Goal: Entertainment & Leisure: Consume media (video, audio)

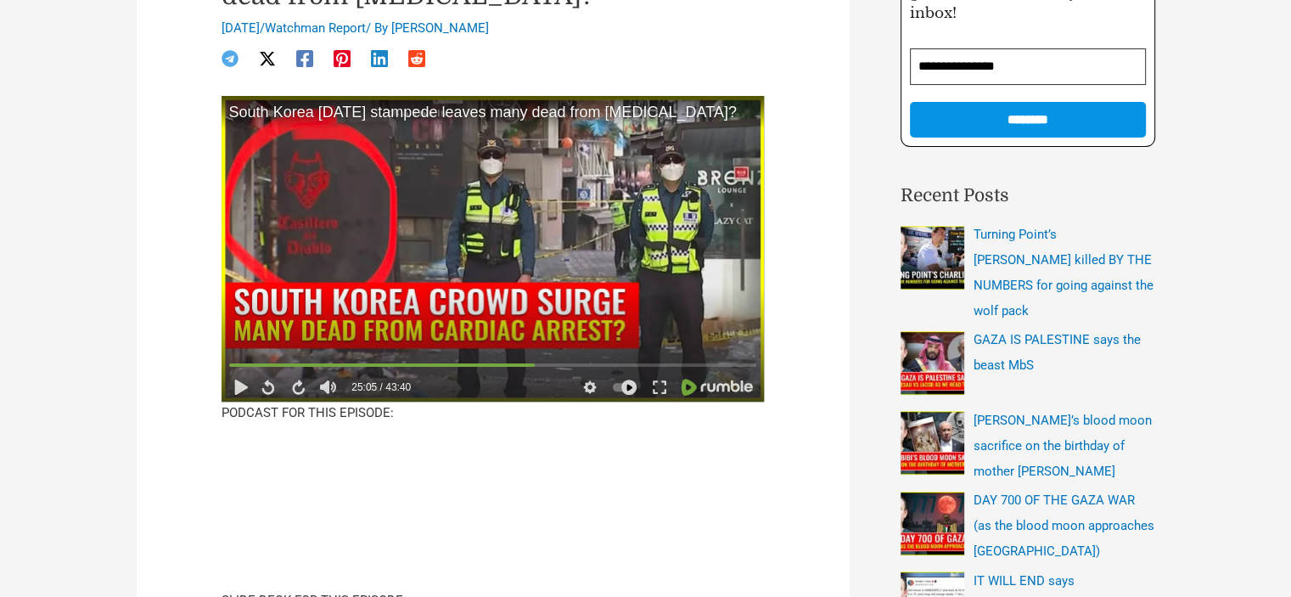
scroll to position [170, 0]
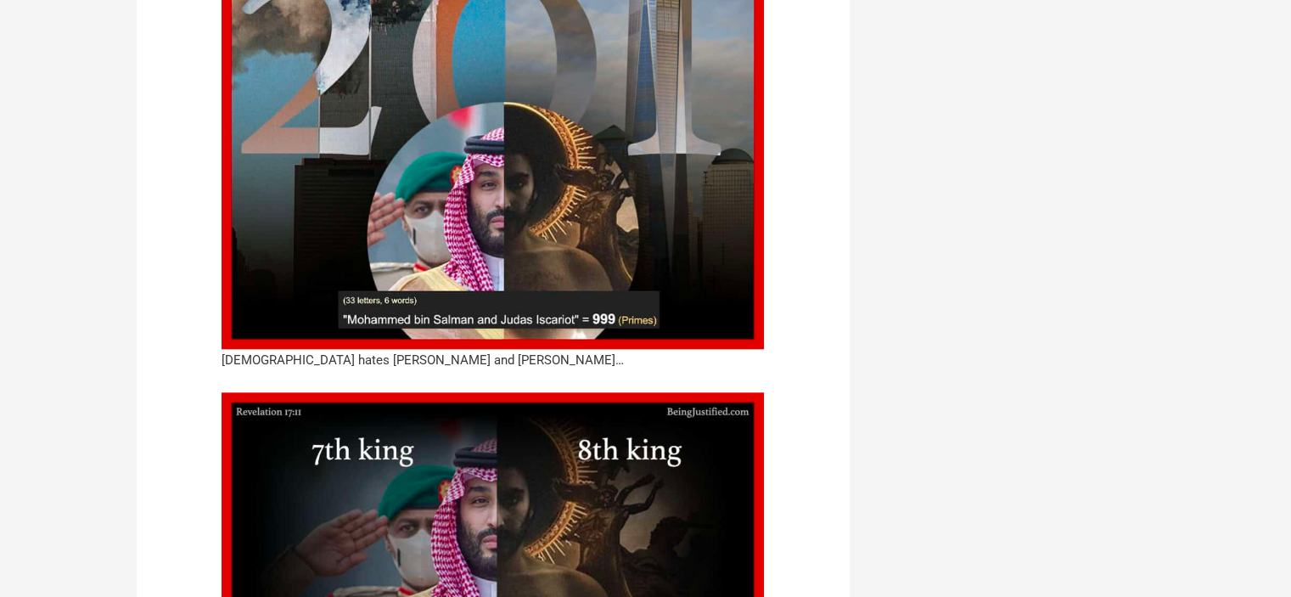
scroll to position [1698, 0]
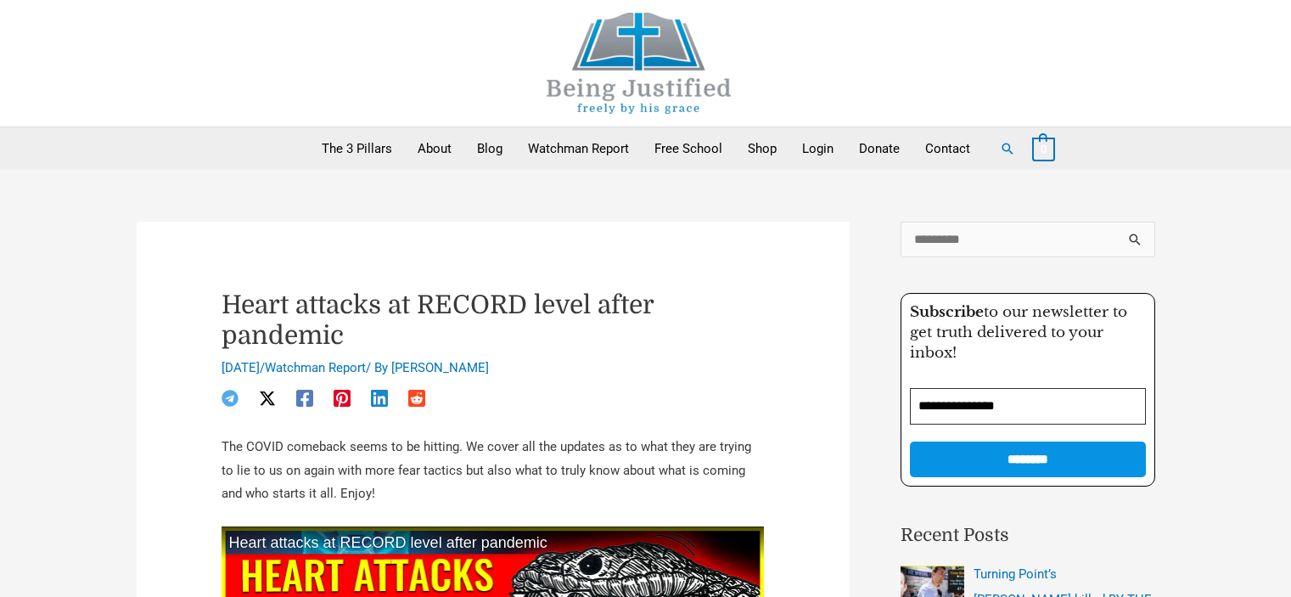
scroll to position [424, 0]
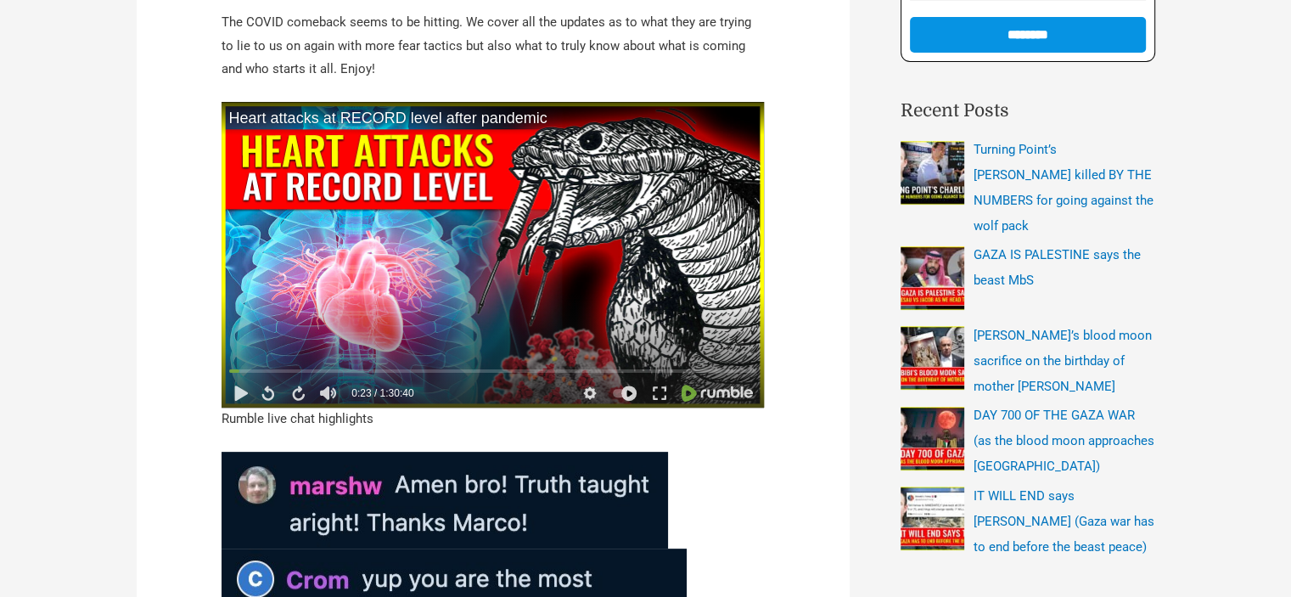
click at [584, 203] on video at bounding box center [493, 255] width 543 height 306
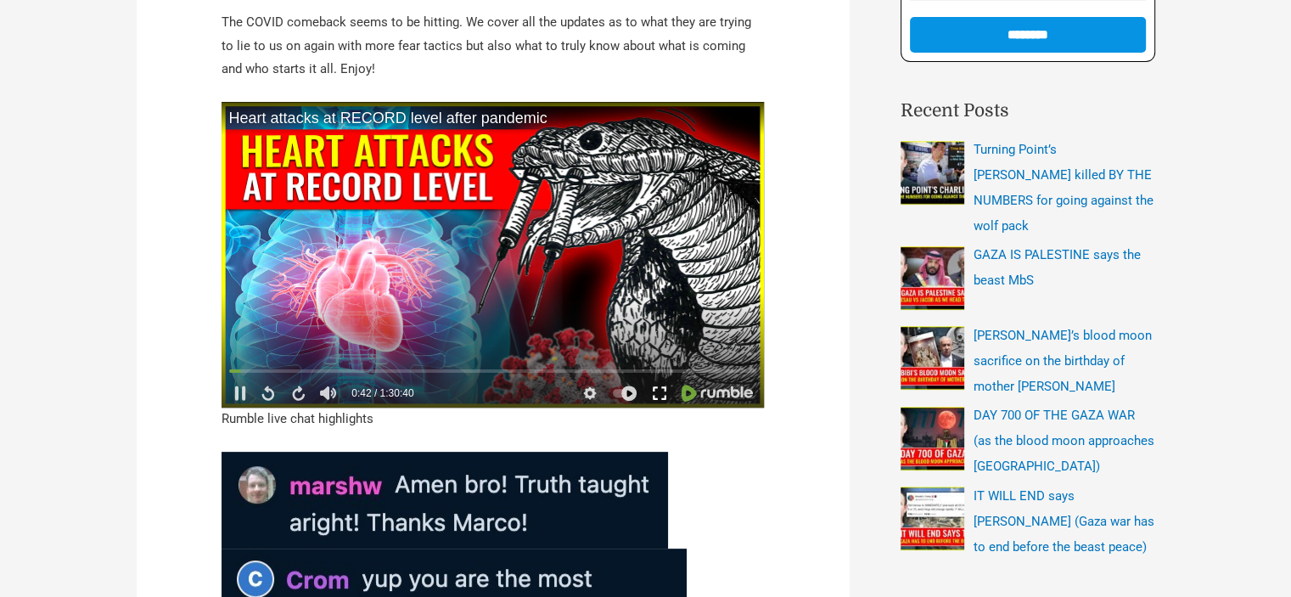
drag, startPoint x: 660, startPoint y: 383, endPoint x: 660, endPoint y: 486, distance: 102.7
click at [660, 383] on div at bounding box center [659, 392] width 31 height 25
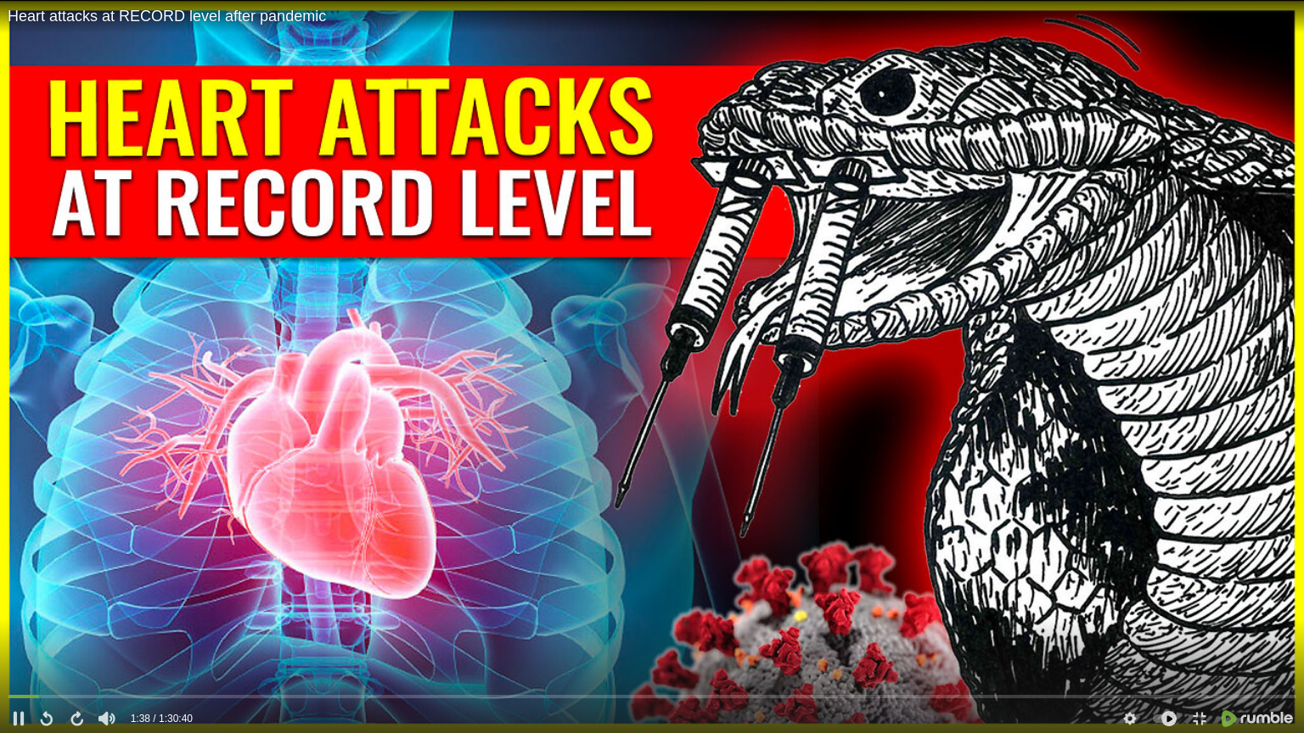
click at [469, 248] on video at bounding box center [652, 366] width 1304 height 733
click at [1201, 596] on icon at bounding box center [1199, 718] width 15 height 15
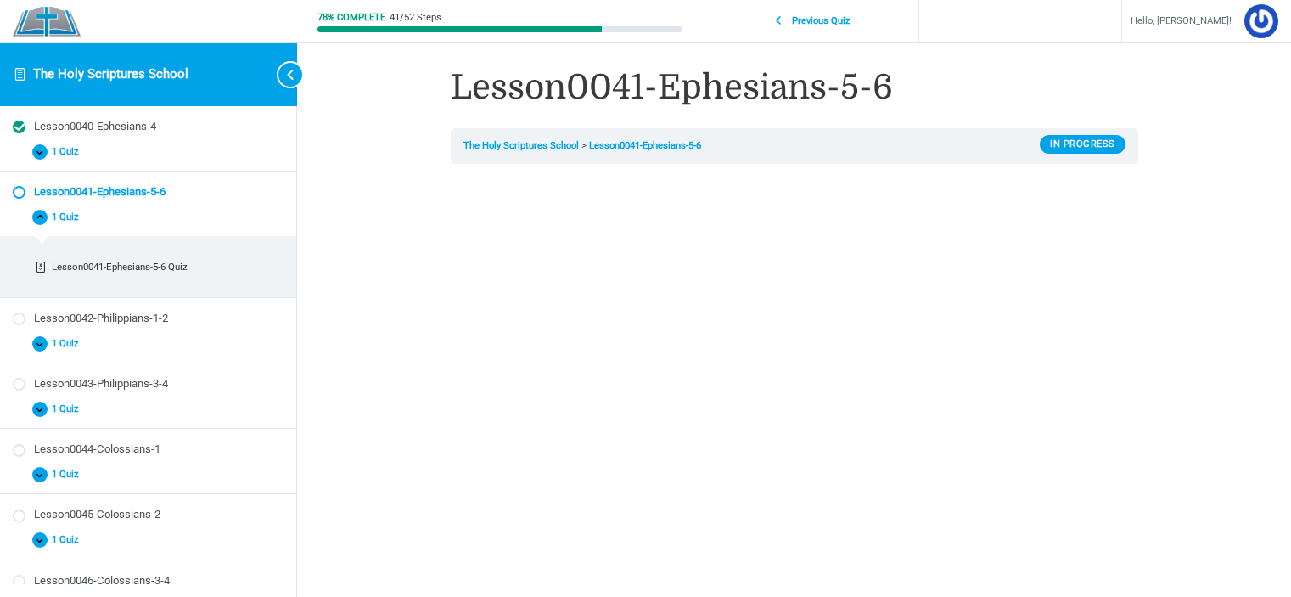
scroll to position [170, 0]
